Goal: Contribute content

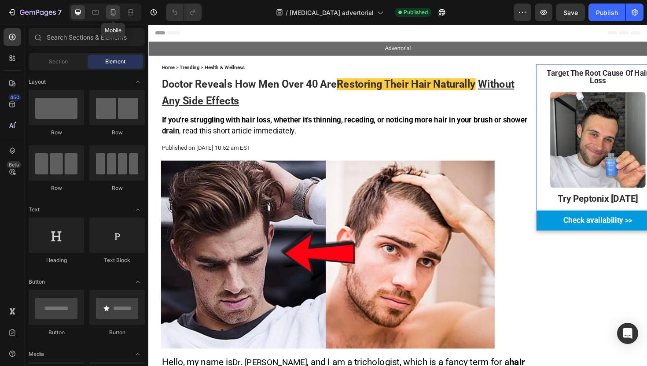
click at [116, 13] on icon at bounding box center [113, 12] width 9 height 9
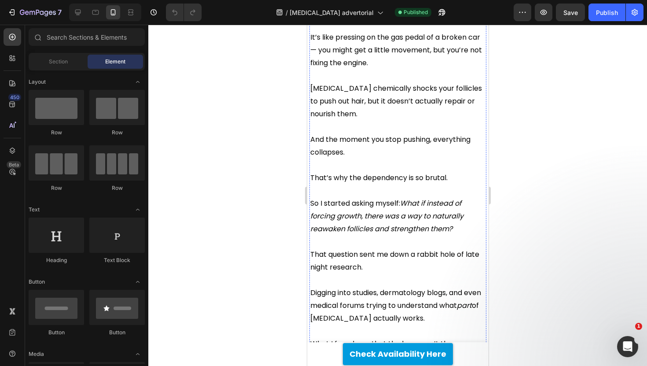
scroll to position [1323, 0]
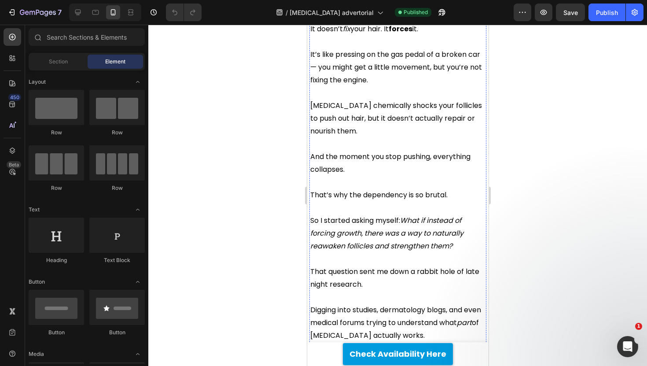
click at [352, 215] on icon "What if instead of forcing growth, there was a way to naturally reawaken follic…" at bounding box center [386, 233] width 153 height 36
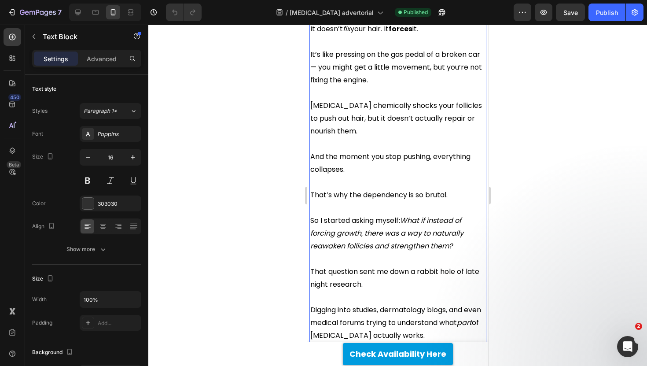
click at [357, 215] on icon "What if instead of forcing growth, there was a way to naturally reawaken follic…" at bounding box center [386, 233] width 153 height 36
click at [357, 215] on span "So I started asking myself: What if instead of forcing growth, there was a way …" at bounding box center [386, 233] width 153 height 36
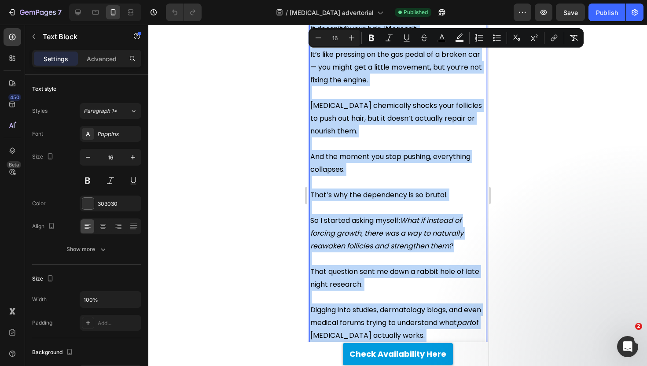
copy div "The more I thought about it, the more I realized what [MEDICAL_DATA] really doe…"
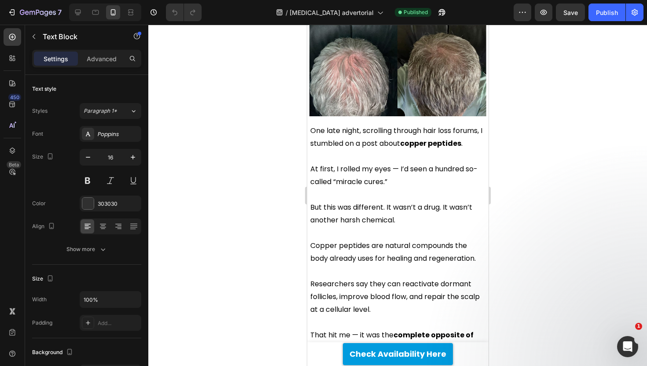
scroll to position [1888, 0]
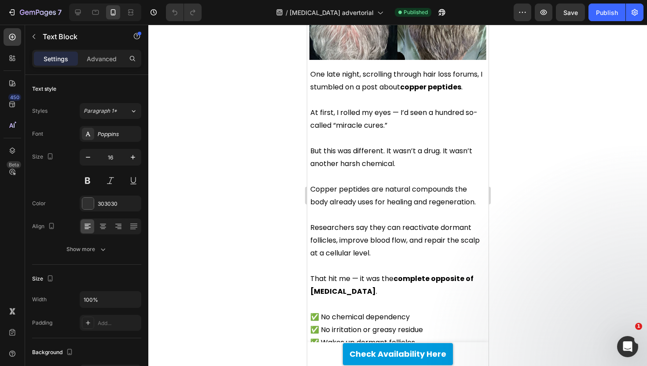
click at [353, 222] on span "Researchers say they can reactivate dormant follicles, improve blood flow, and …" at bounding box center [394, 240] width 169 height 36
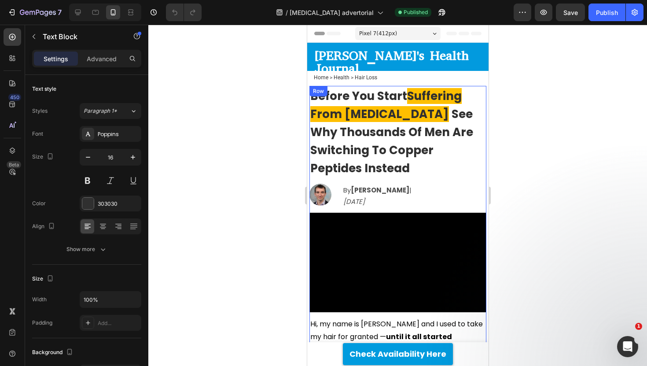
scroll to position [14, 0]
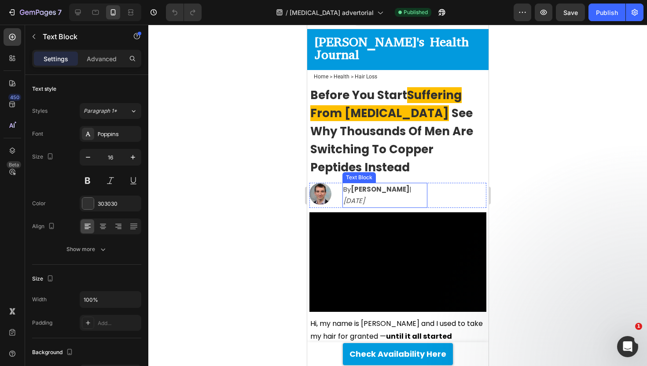
click at [359, 184] on strong "[PERSON_NAME]" at bounding box center [379, 188] width 59 height 9
click at [381, 184] on strong "[PERSON_NAME]" at bounding box center [379, 188] width 59 height 9
click at [332, 42] on strong "[PERSON_NAME]'s Health Journal" at bounding box center [391, 48] width 154 height 30
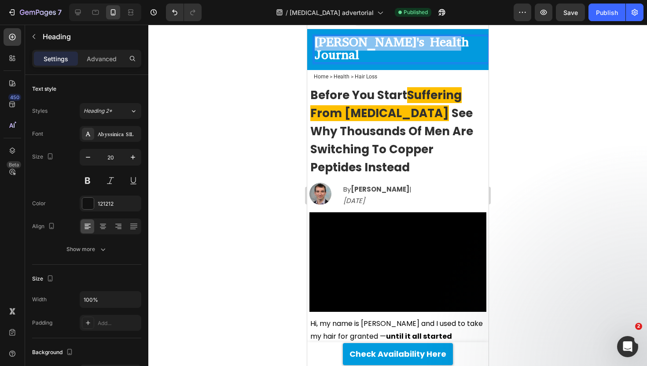
click at [332, 42] on strong "[PERSON_NAME]'s Health Journal" at bounding box center [391, 48] width 154 height 30
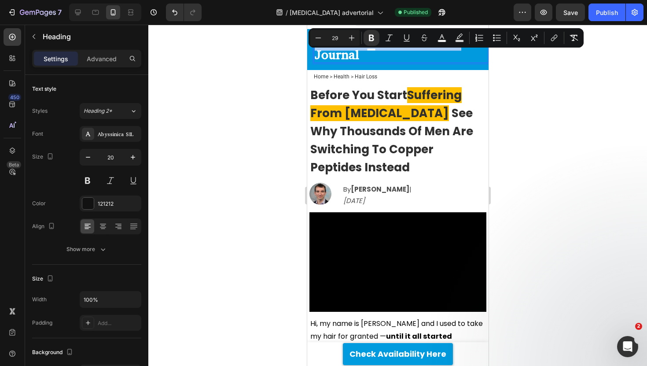
click at [333, 42] on input "29" at bounding box center [335, 38] width 18 height 11
click at [284, 49] on div at bounding box center [397, 195] width 498 height 341
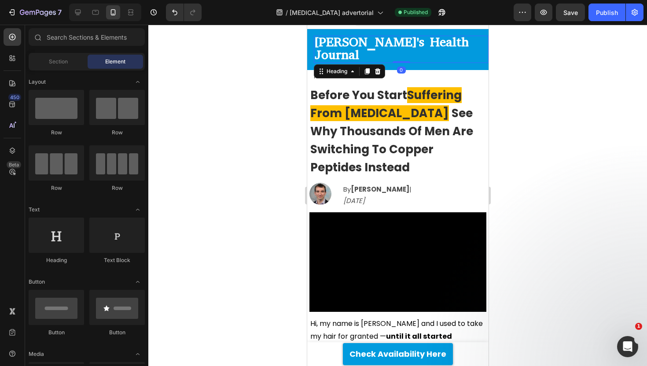
click at [348, 45] on strong "[PERSON_NAME]'s Health Journal" at bounding box center [391, 48] width 154 height 30
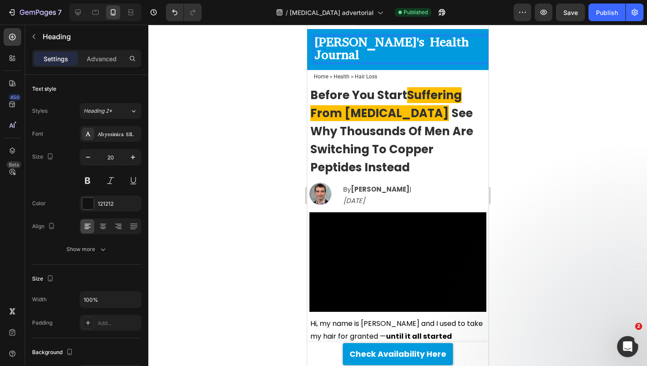
click at [344, 44] on strong "[PERSON_NAME]'s Health Journal" at bounding box center [391, 48] width 154 height 30
click at [271, 61] on div at bounding box center [397, 195] width 498 height 341
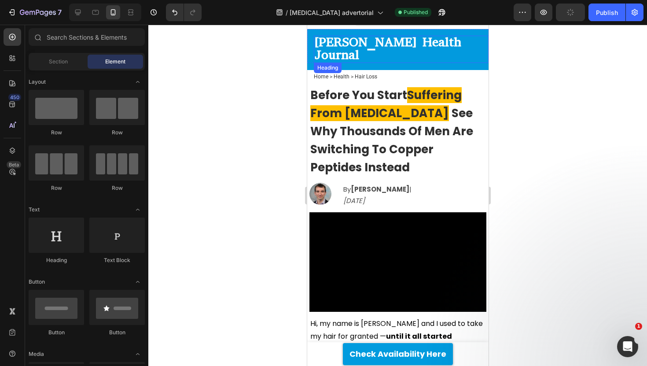
click at [354, 41] on strong "[PERSON_NAME] Health Journal" at bounding box center [387, 48] width 147 height 30
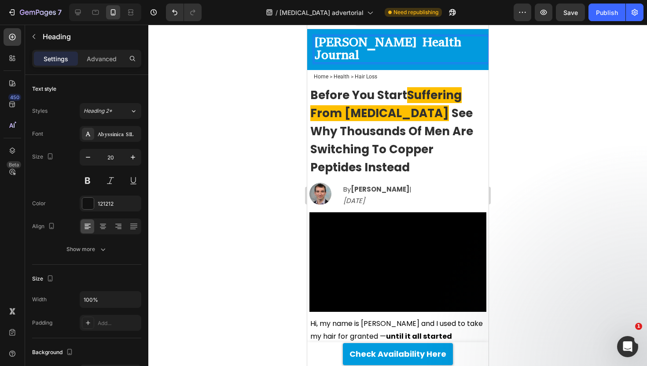
click at [349, 43] on strong "[PERSON_NAME] Health Journal" at bounding box center [387, 48] width 147 height 30
click at [330, 45] on strong "[PERSON_NAME] Health Journal" at bounding box center [387, 48] width 147 height 30
click at [280, 55] on div at bounding box center [397, 195] width 498 height 341
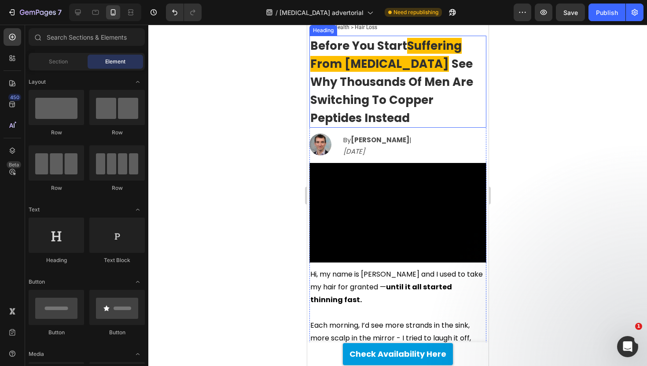
scroll to position [72, 0]
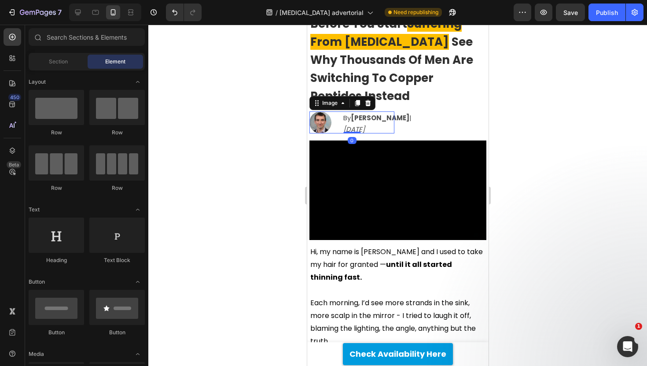
click at [323, 126] on img at bounding box center [320, 122] width 22 height 22
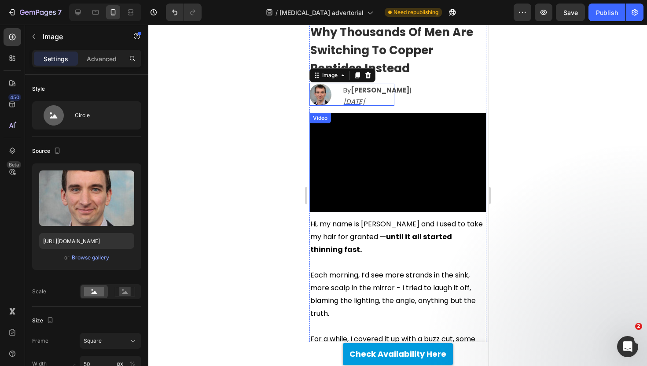
scroll to position [116, 0]
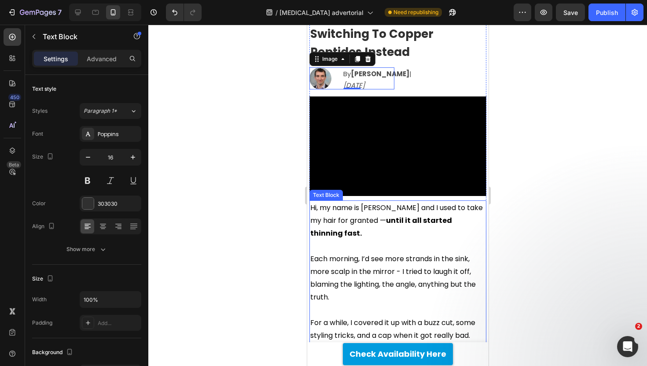
click at [380, 210] on span "Hi, my name is [PERSON_NAME] and I used to take my hair for granted — until it …" at bounding box center [396, 220] width 172 height 36
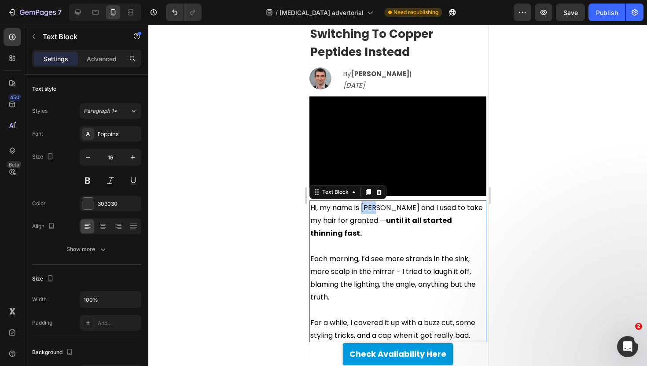
click at [380, 210] on span "Hi, my name is [PERSON_NAME] and I used to take my hair for granted — until it …" at bounding box center [396, 220] width 172 height 36
click at [266, 200] on div at bounding box center [397, 195] width 498 height 341
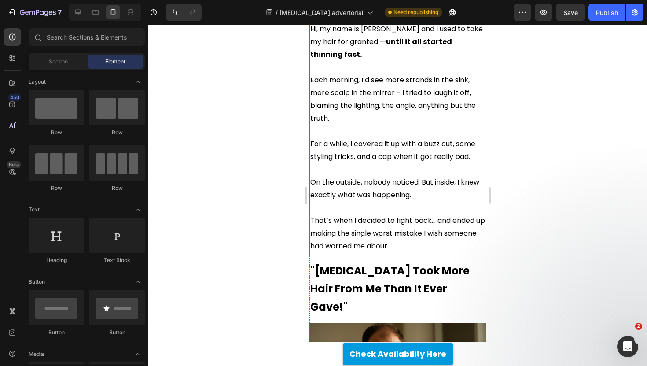
scroll to position [0, 0]
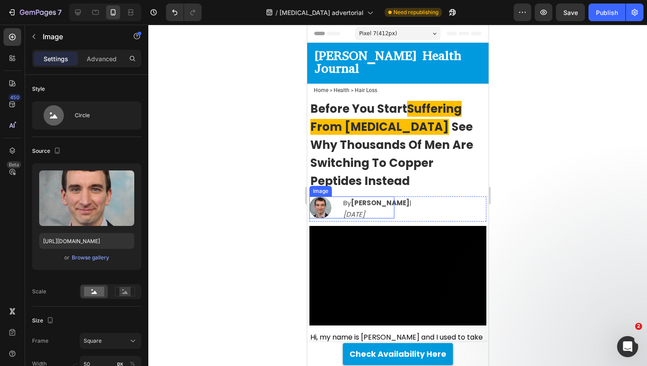
click at [317, 196] on img at bounding box center [320, 207] width 22 height 22
click at [277, 201] on div at bounding box center [397, 195] width 498 height 341
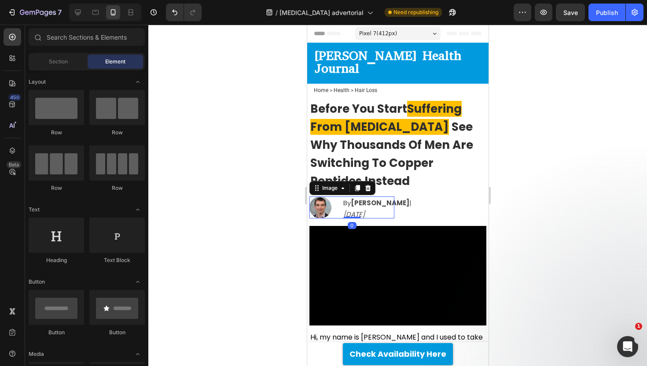
click at [323, 199] on img at bounding box center [320, 207] width 22 height 22
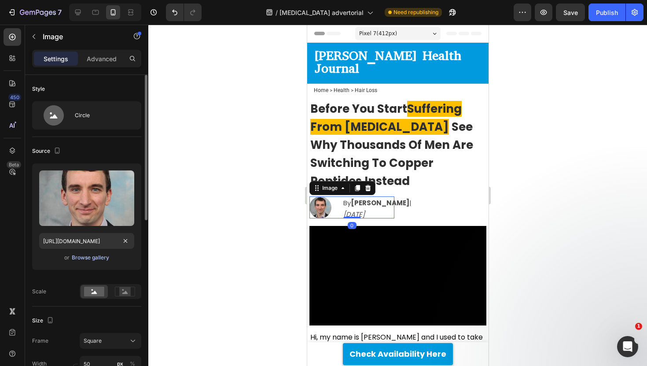
click at [103, 253] on button "Browse gallery" at bounding box center [90, 257] width 38 height 9
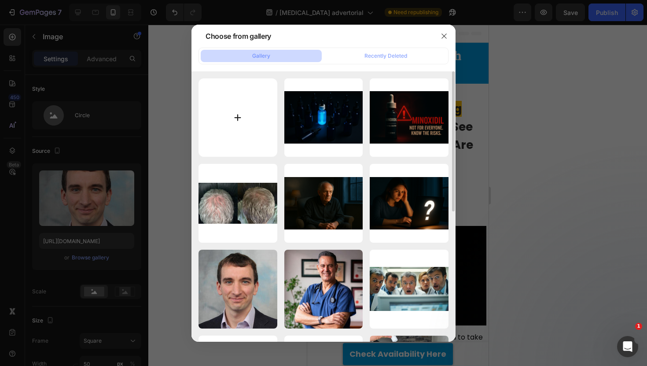
click at [249, 97] on input "file" at bounding box center [237, 117] width 79 height 79
type input "C:\fakepath\Screenshot [DATE] 23.52.53.png"
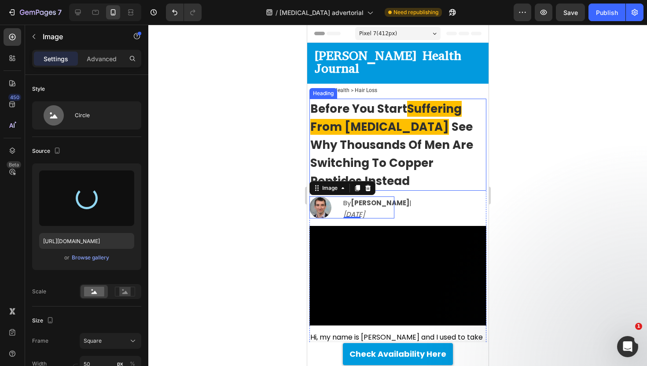
type input "[URL][DOMAIN_NAME]"
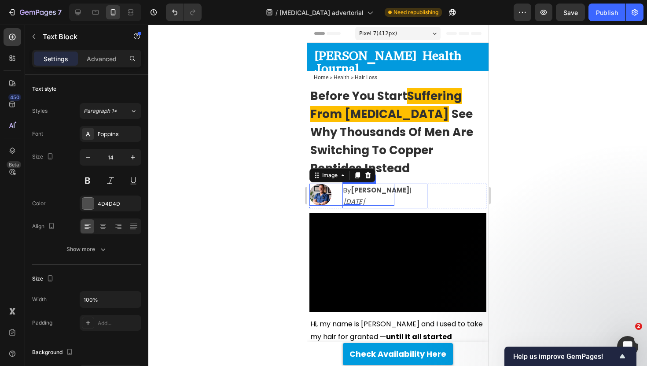
click at [419, 191] on p "By [PERSON_NAME] | [DATE]" at bounding box center [384, 195] width 83 height 23
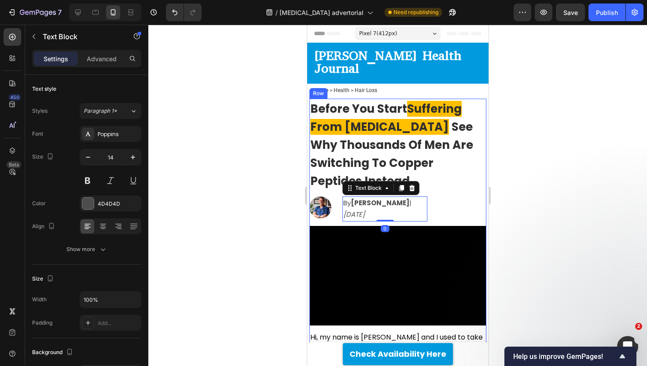
click at [446, 169] on h2 "Before You Start Suffering From [MEDICAL_DATA] See Why Thousands Of Men Are Swi…" at bounding box center [397, 145] width 177 height 92
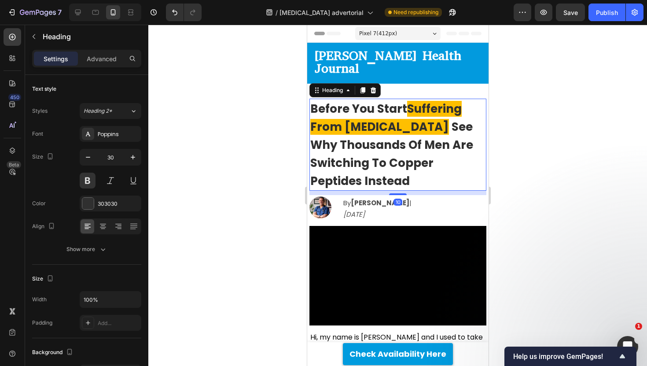
click at [552, 124] on div at bounding box center [397, 195] width 498 height 341
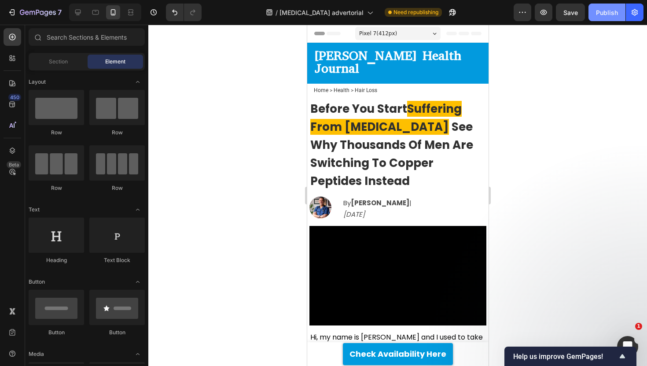
click at [597, 16] on div "Publish" at bounding box center [607, 12] width 22 height 9
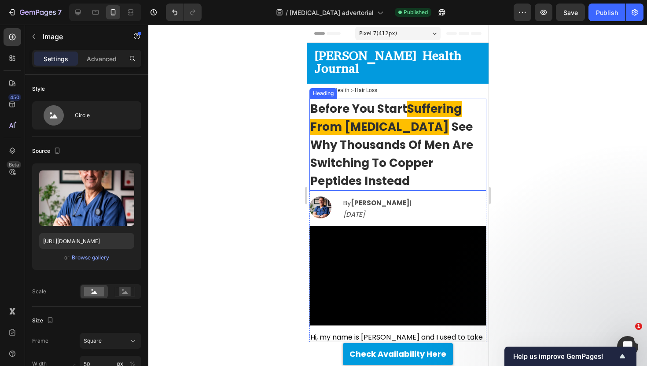
click at [323, 196] on img at bounding box center [320, 207] width 22 height 22
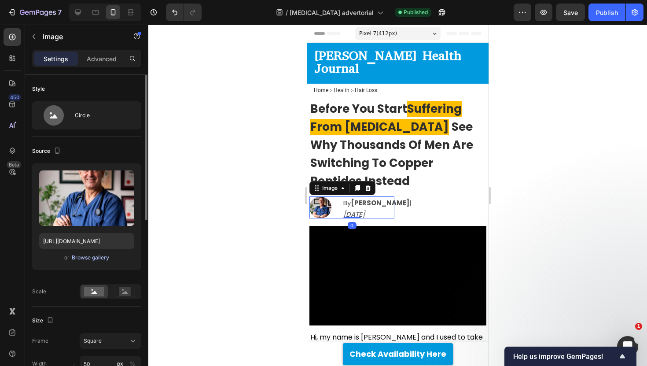
click at [91, 257] on div "Browse gallery" at bounding box center [90, 257] width 37 height 8
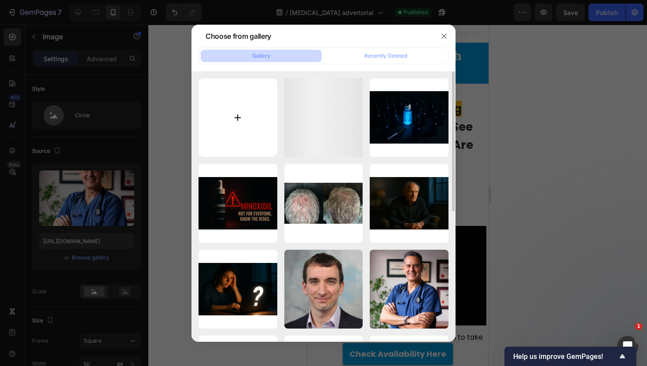
click at [253, 104] on input "file" at bounding box center [237, 117] width 79 height 79
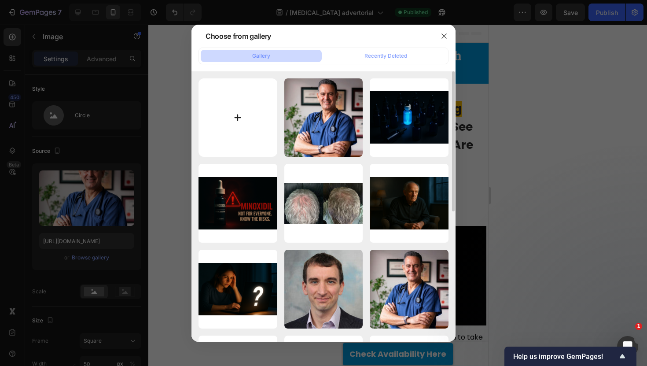
type input "C:\fakepath\ChatGPT Image [DATE], 11_56_53 PM.png"
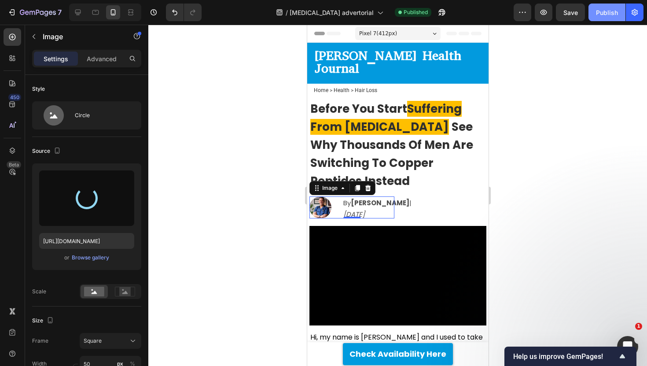
type input "[URL][DOMAIN_NAME]"
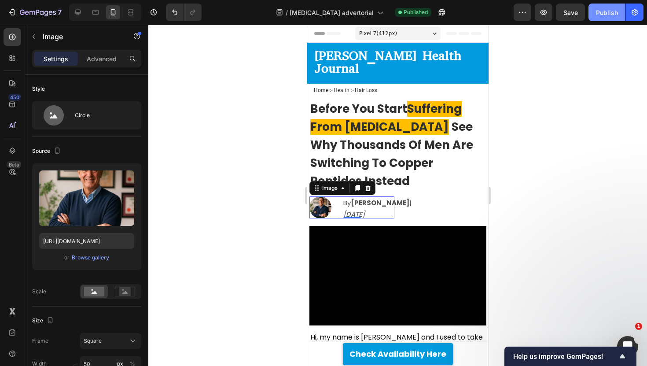
click at [604, 12] on div "Publish" at bounding box center [607, 12] width 22 height 9
click at [553, 109] on div at bounding box center [397, 195] width 498 height 341
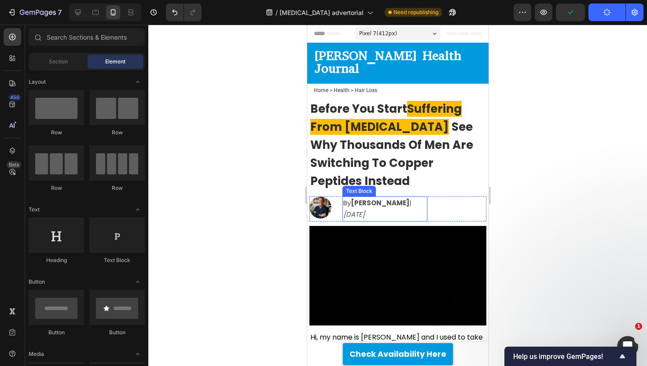
click at [368, 198] on strong "[PERSON_NAME]" at bounding box center [379, 202] width 59 height 9
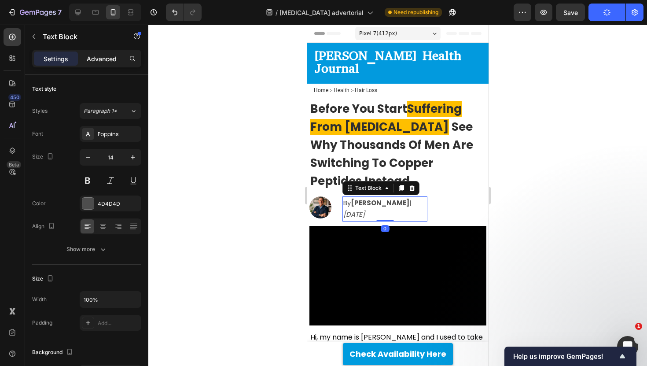
click at [104, 64] on div "Advanced" at bounding box center [102, 58] width 44 height 14
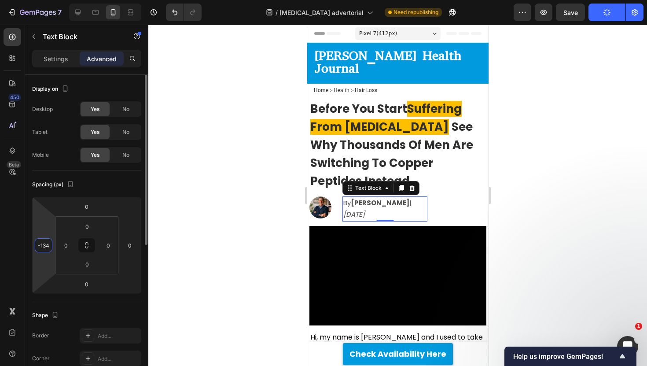
click at [44, 244] on input "-134" at bounding box center [43, 244] width 13 height 13
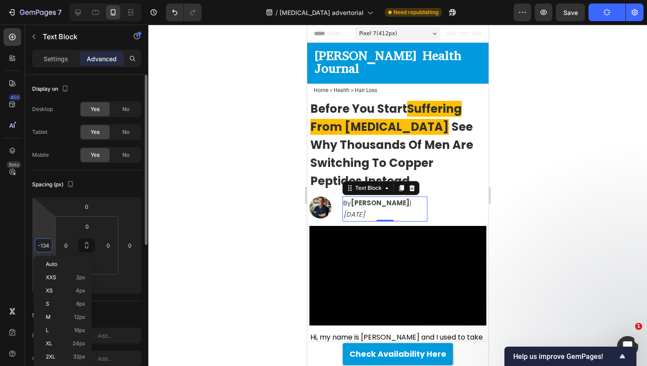
click at [49, 245] on input "-134" at bounding box center [43, 244] width 13 height 13
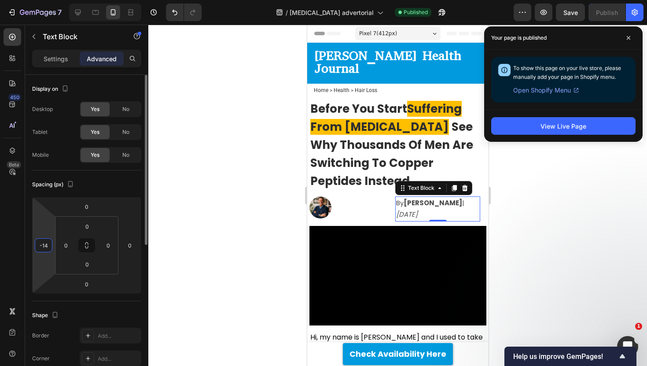
type input "-140"
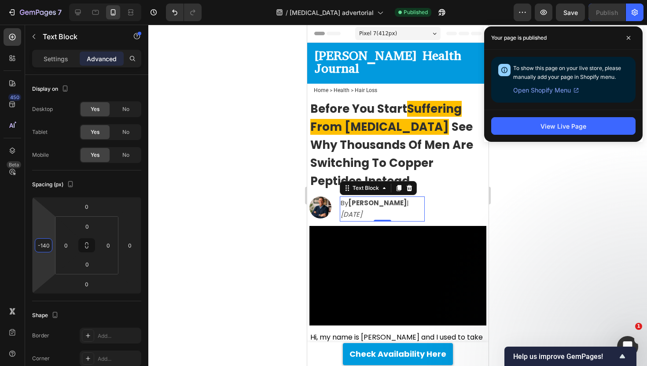
click at [193, 195] on div at bounding box center [397, 195] width 498 height 341
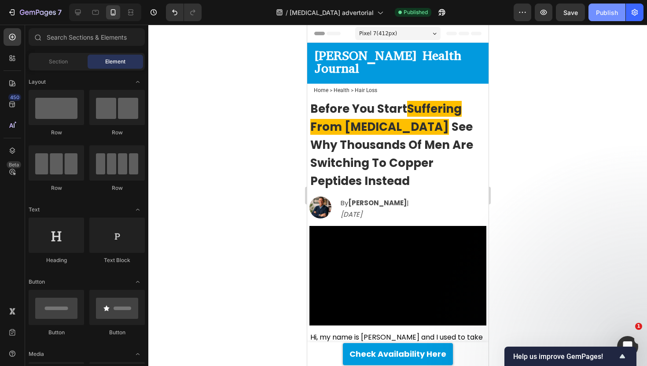
click at [609, 21] on button "Publish" at bounding box center [606, 13] width 37 height 18
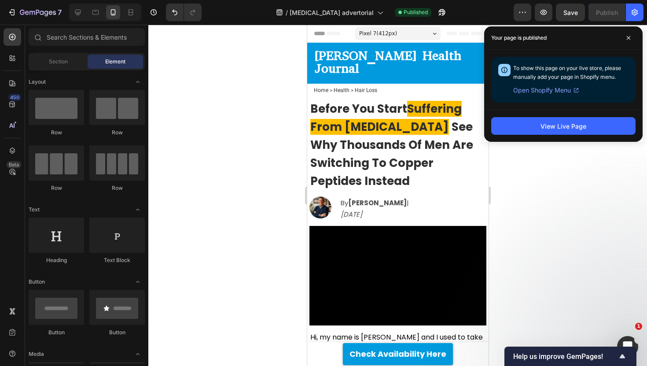
click at [633, 29] on div "Your page is published" at bounding box center [563, 37] width 158 height 23
click at [633, 37] on span at bounding box center [628, 38] width 14 height 14
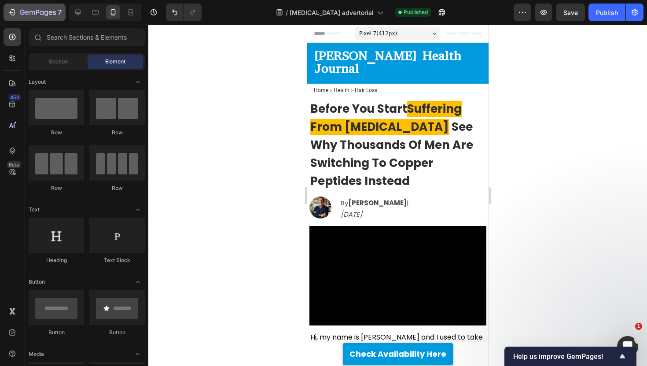
click at [40, 5] on button "7" at bounding box center [35, 13] width 62 height 18
